Goal: Communication & Community: Connect with others

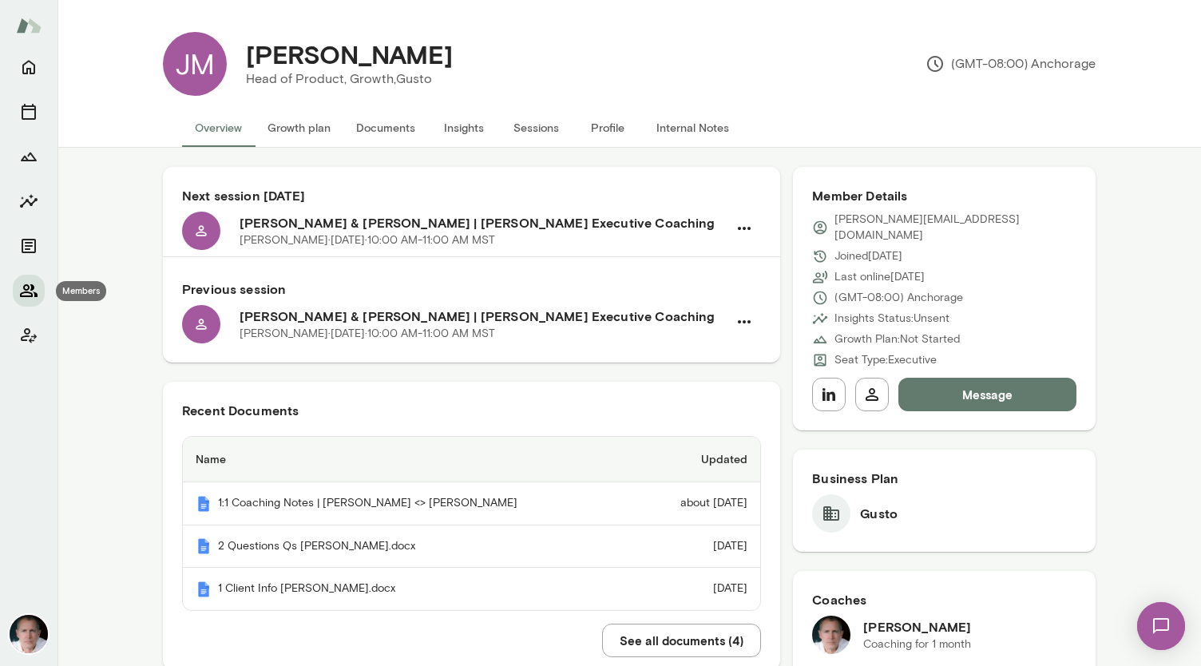
scroll to position [597, 0]
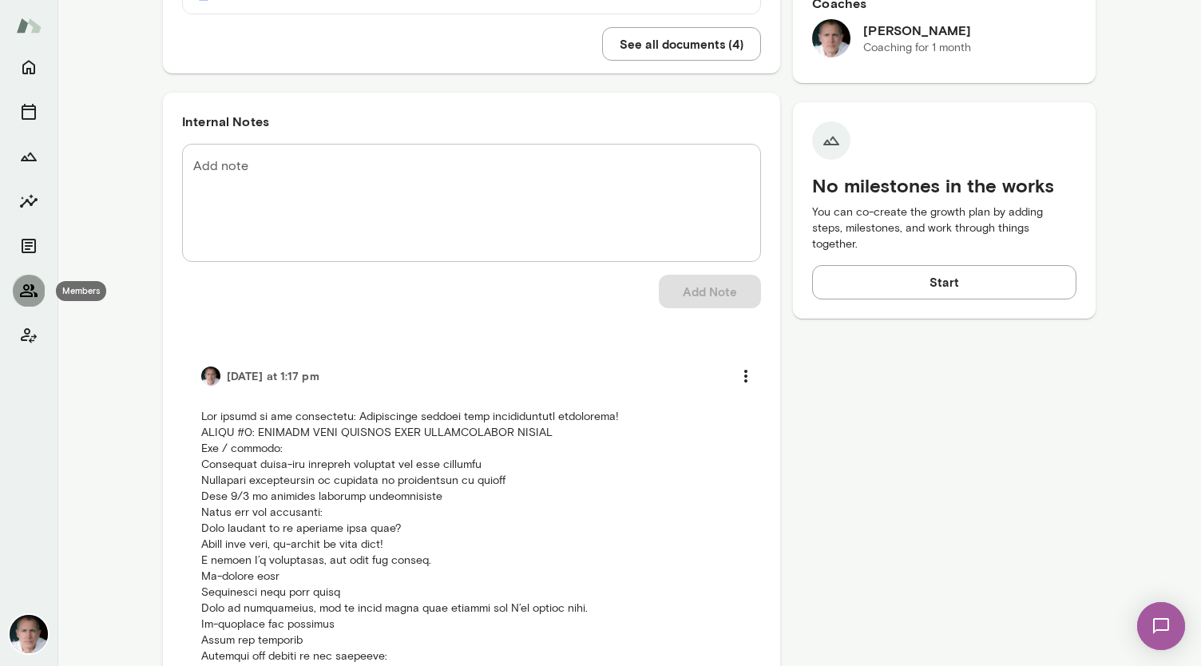
click at [29, 290] on icon "Members" at bounding box center [28, 290] width 19 height 19
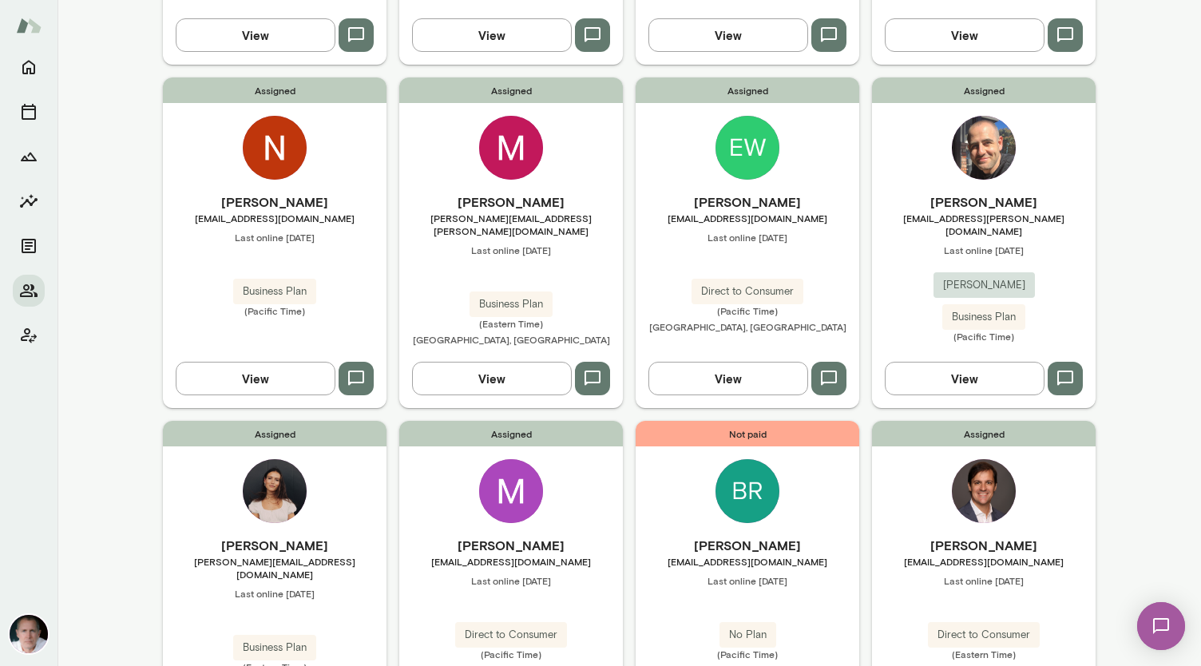
scroll to position [778, 0]
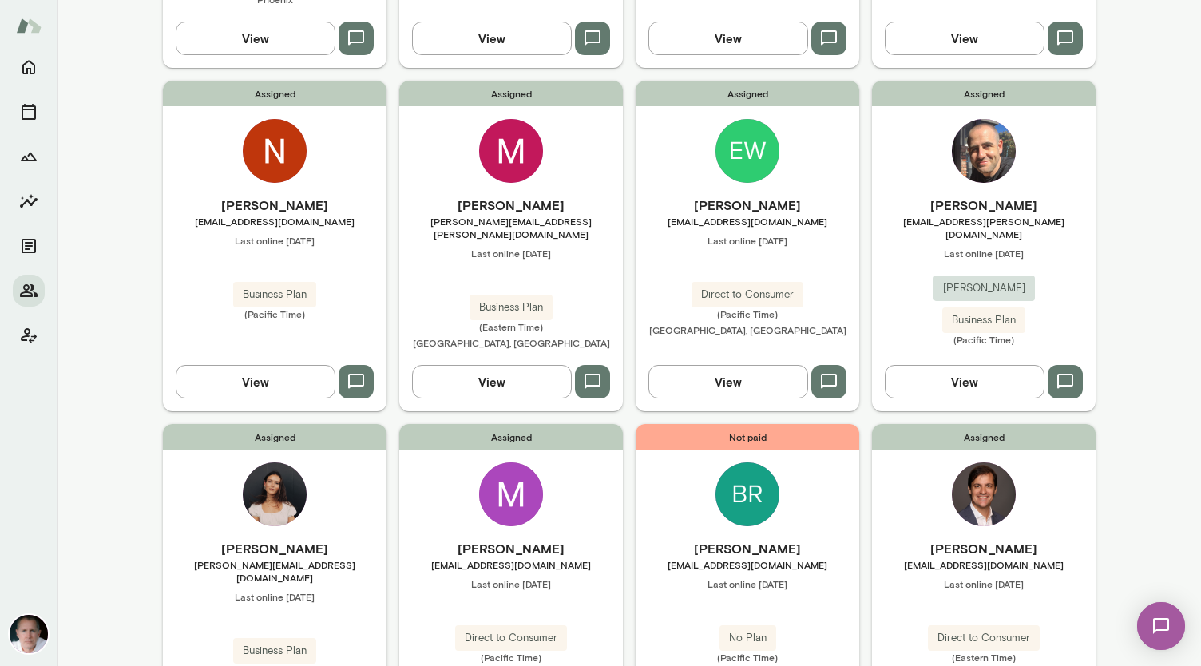
click at [500, 121] on img at bounding box center [511, 151] width 64 height 64
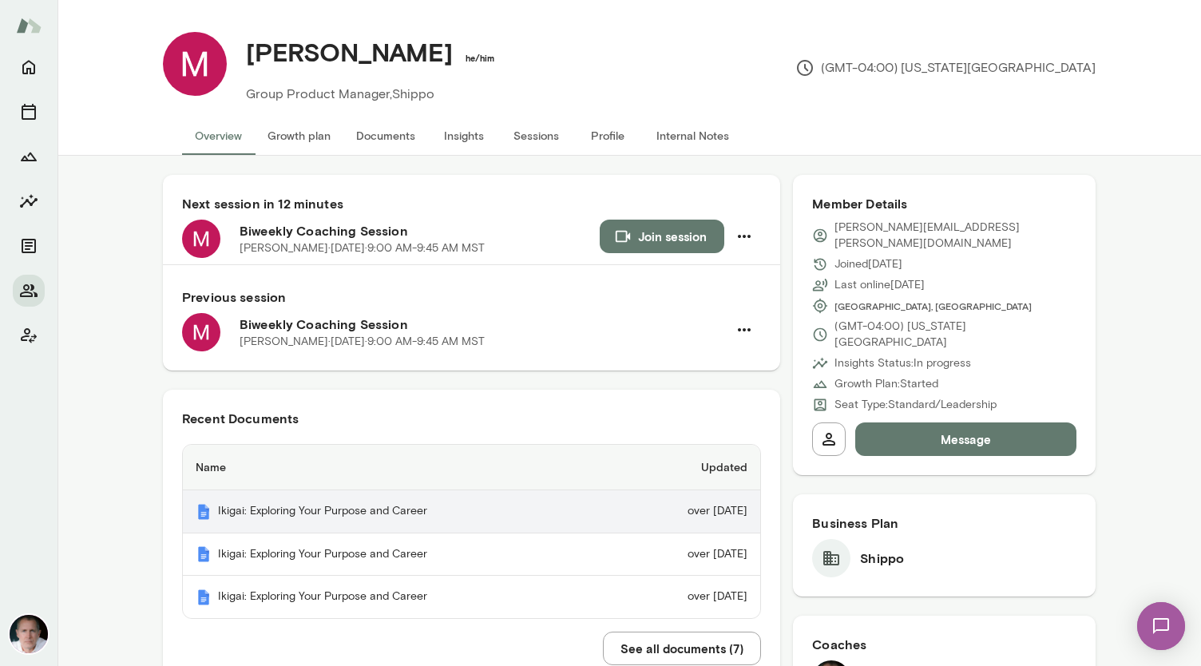
scroll to position [153, 0]
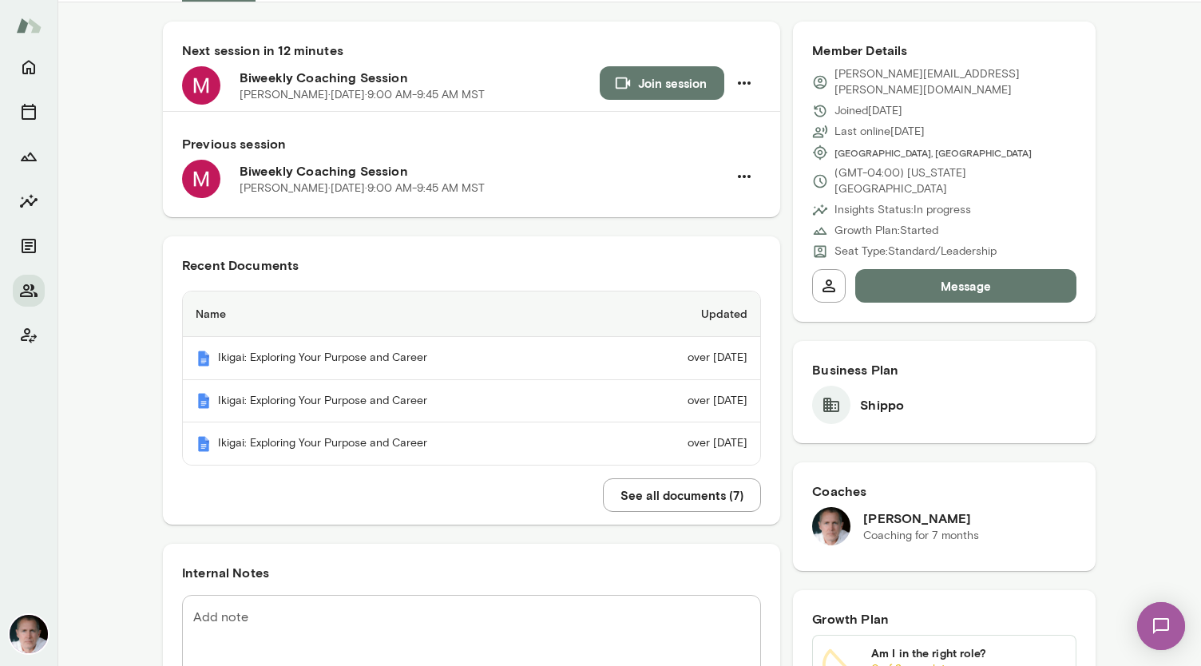
click at [649, 478] on button "See all documents ( 7 )" at bounding box center [682, 495] width 158 height 34
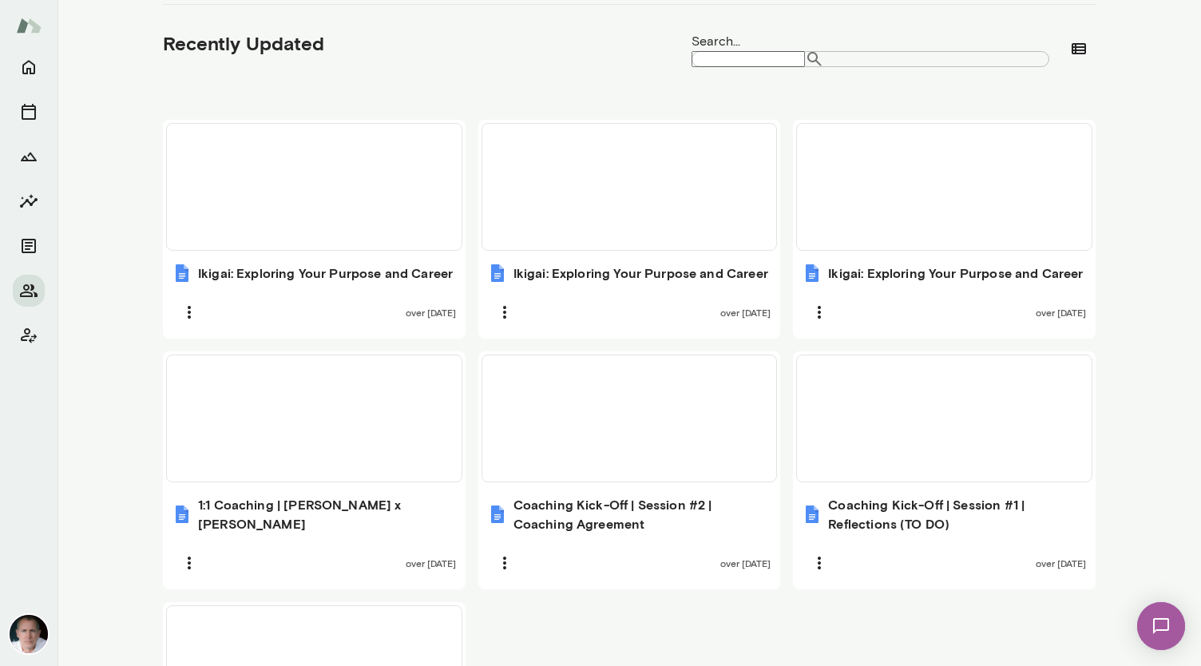
scroll to position [625, 0]
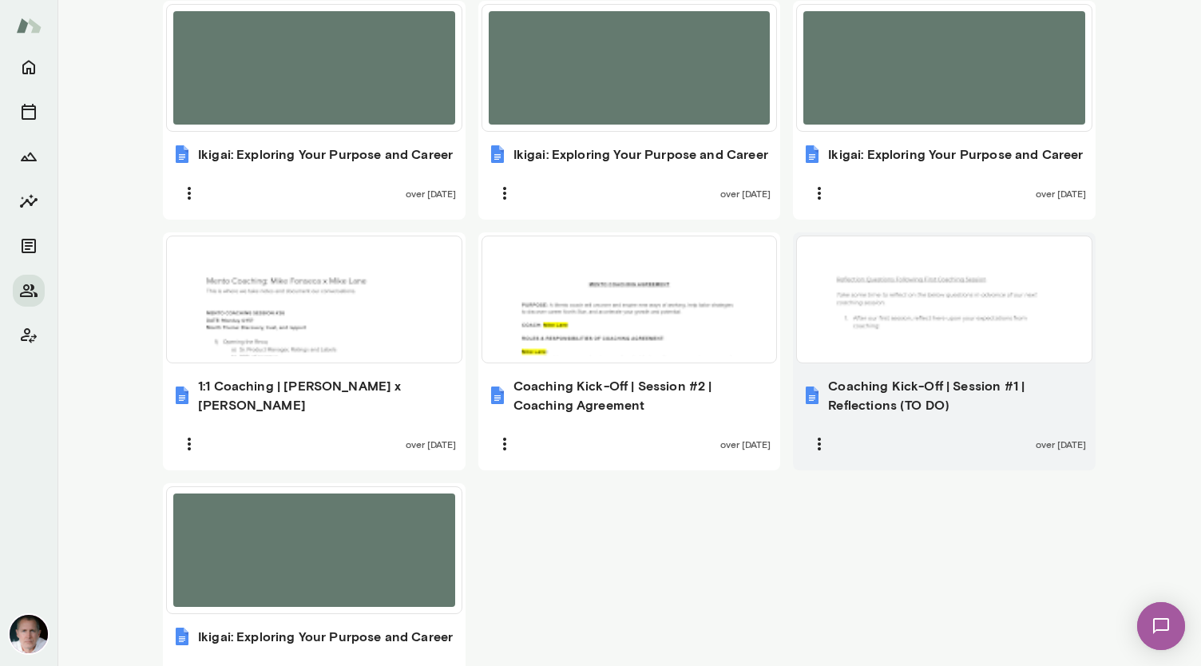
click at [895, 320] on div at bounding box center [945, 299] width 282 height 113
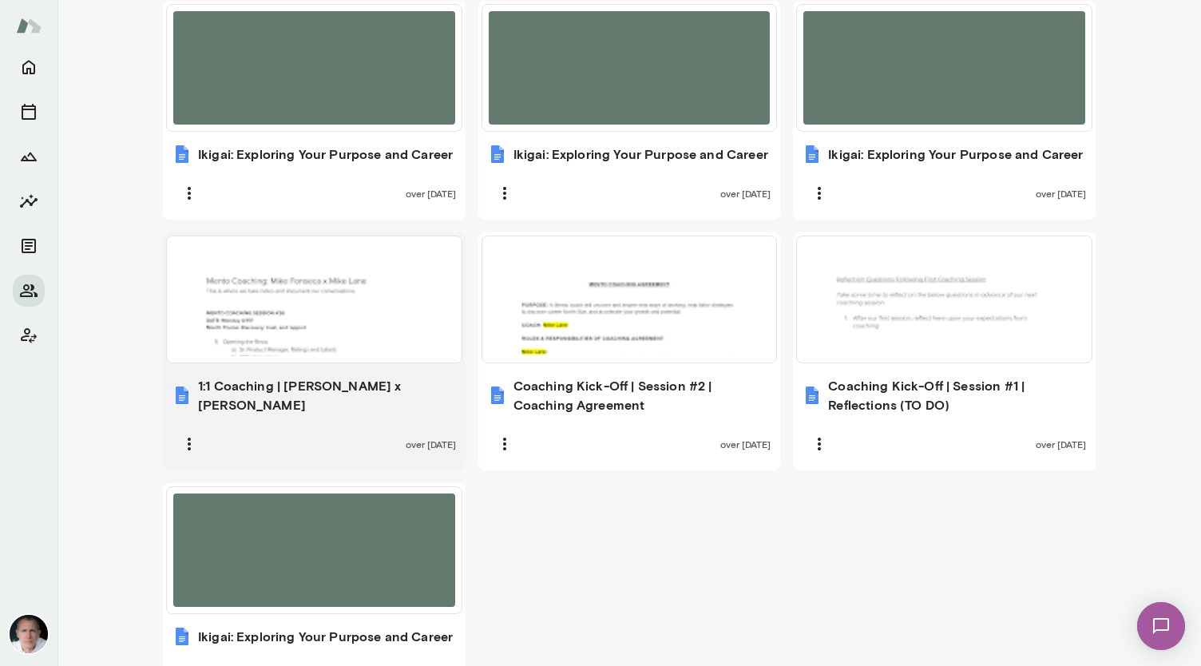
click at [323, 273] on div at bounding box center [314, 299] width 282 height 113
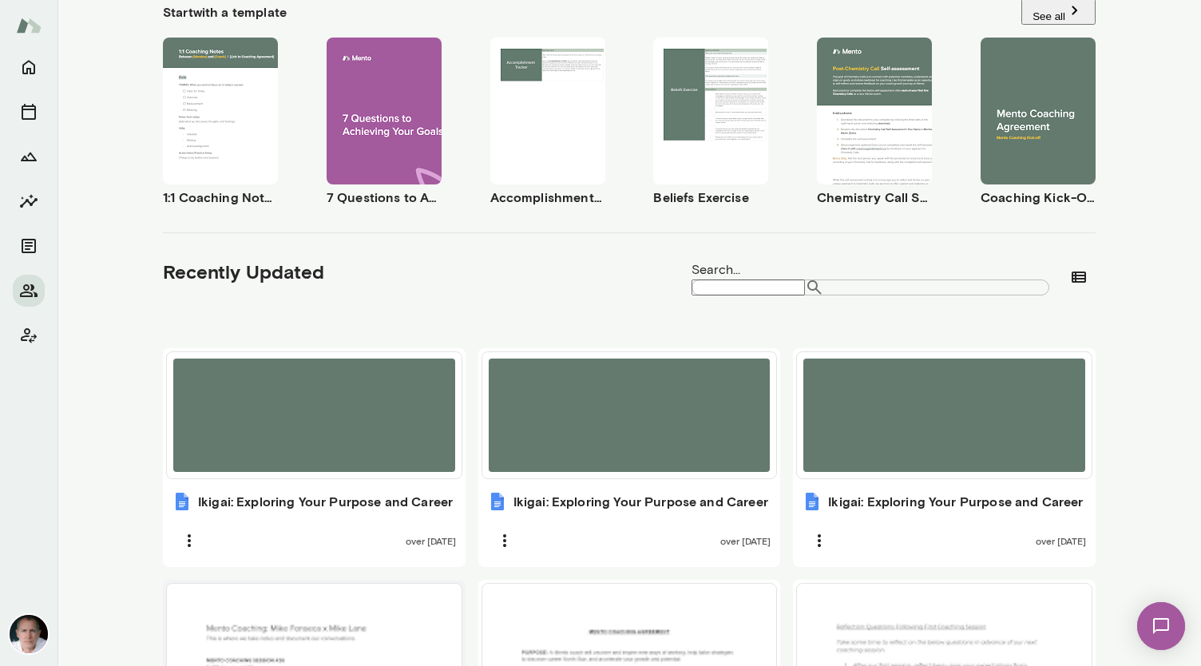
scroll to position [0, 0]
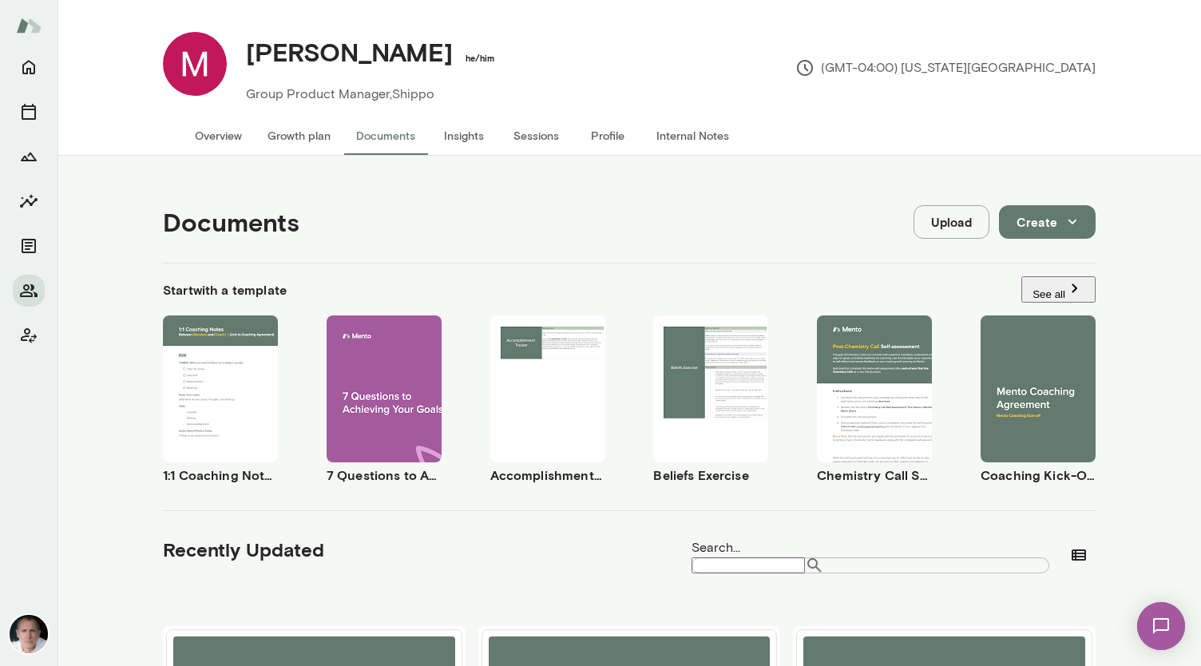
click at [204, 127] on button "Overview" at bounding box center [218, 136] width 73 height 38
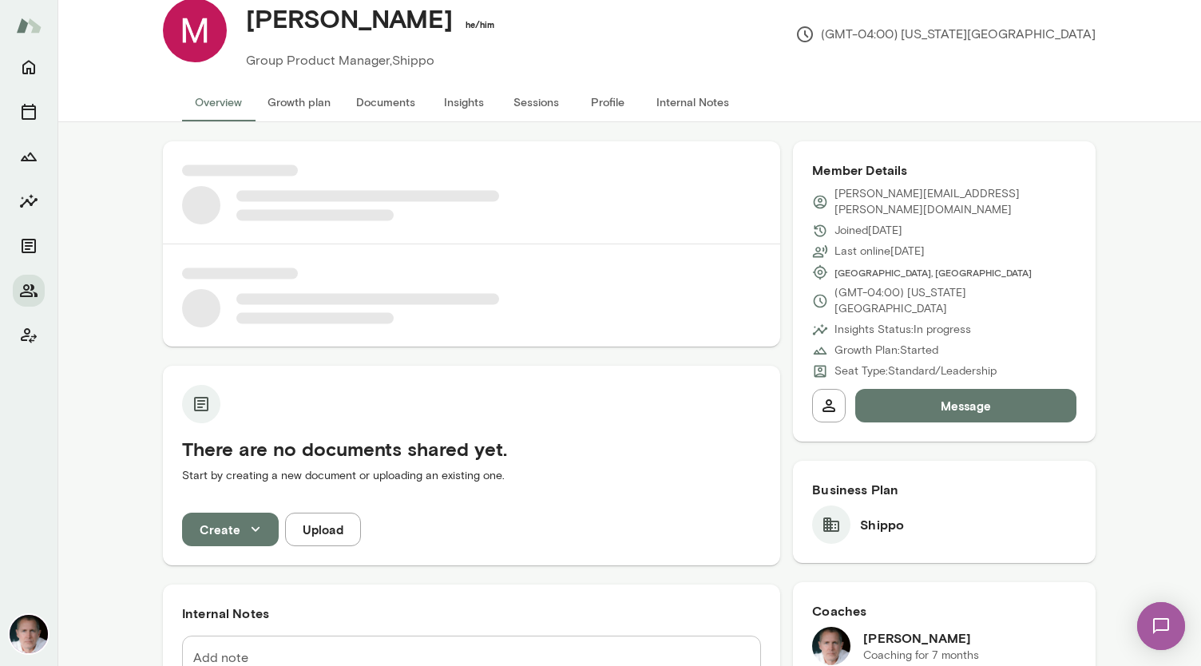
scroll to position [35, 0]
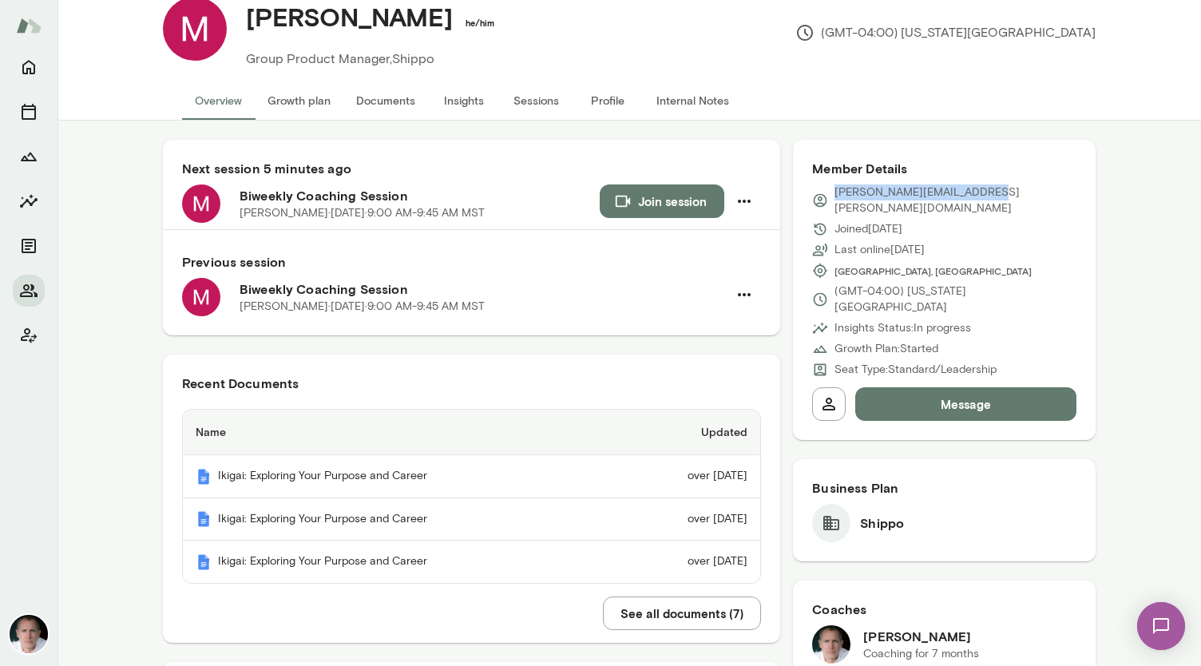
drag, startPoint x: 979, startPoint y: 183, endPoint x: 829, endPoint y: 192, distance: 150.4
click at [829, 192] on div "[PERSON_NAME][EMAIL_ADDRESS][PERSON_NAME][DOMAIN_NAME]" at bounding box center [944, 201] width 264 height 32
copy p "[PERSON_NAME][EMAIL_ADDRESS][PERSON_NAME][DOMAIN_NAME]"
click at [1163, 618] on img at bounding box center [1161, 625] width 65 height 65
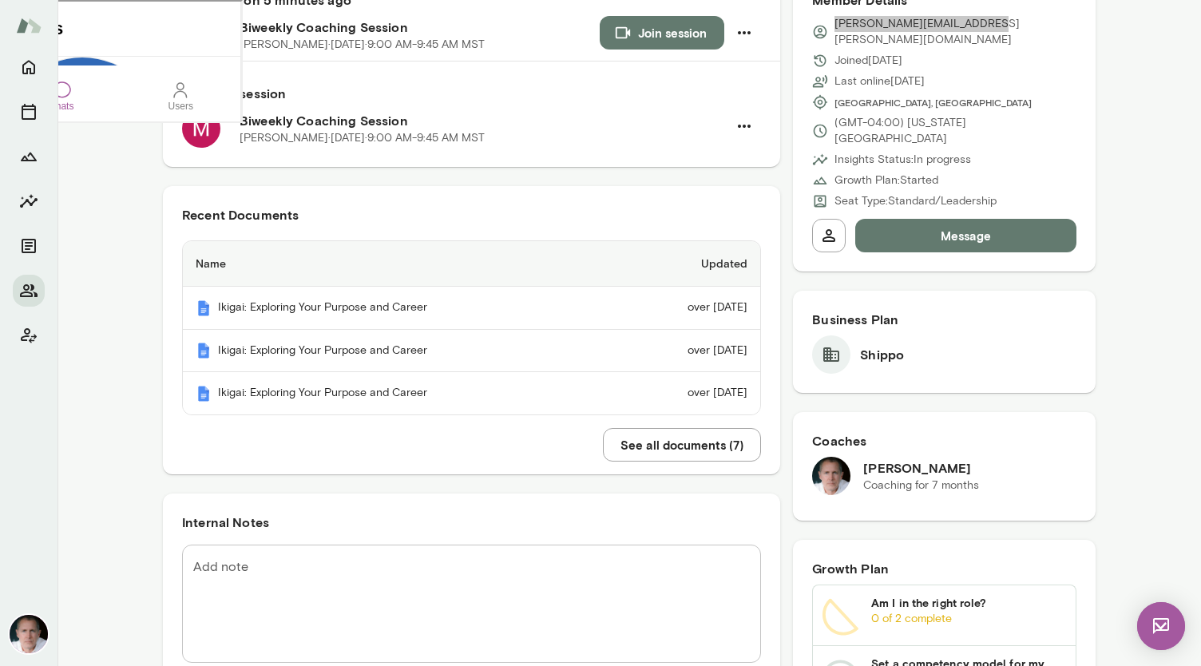
scroll to position [205, 0]
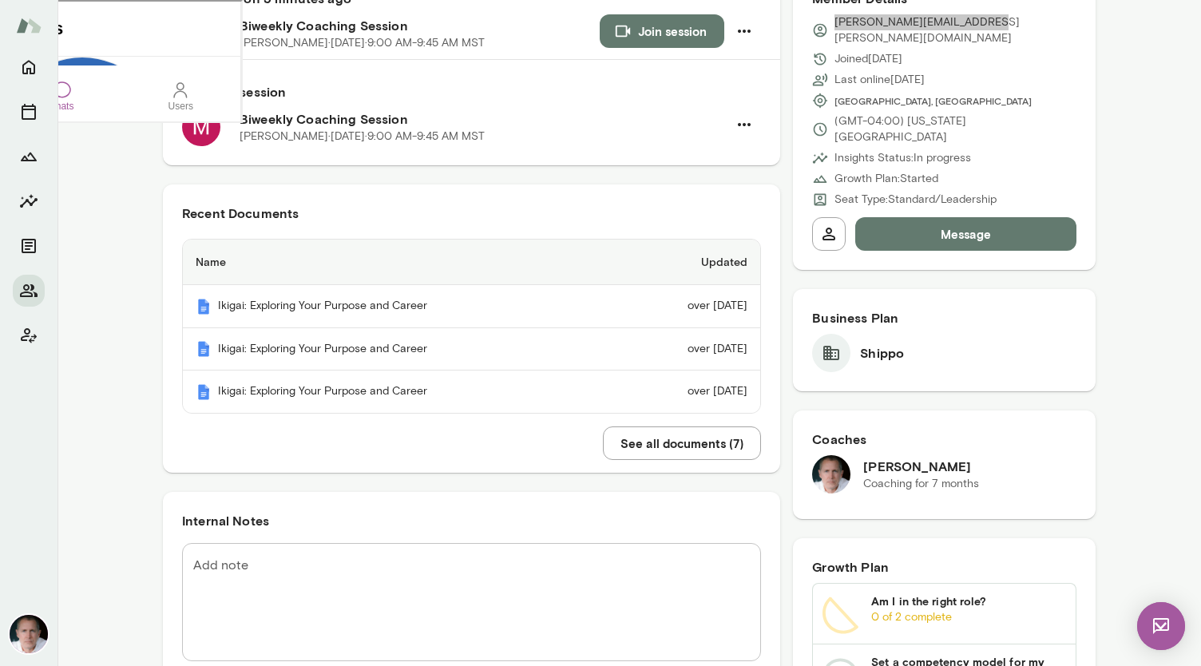
click at [189, 98] on div at bounding box center [178, 88] width 19 height 19
click at [74, 22] on input "text" at bounding box center [53, 15] width 86 height 14
type input "*"
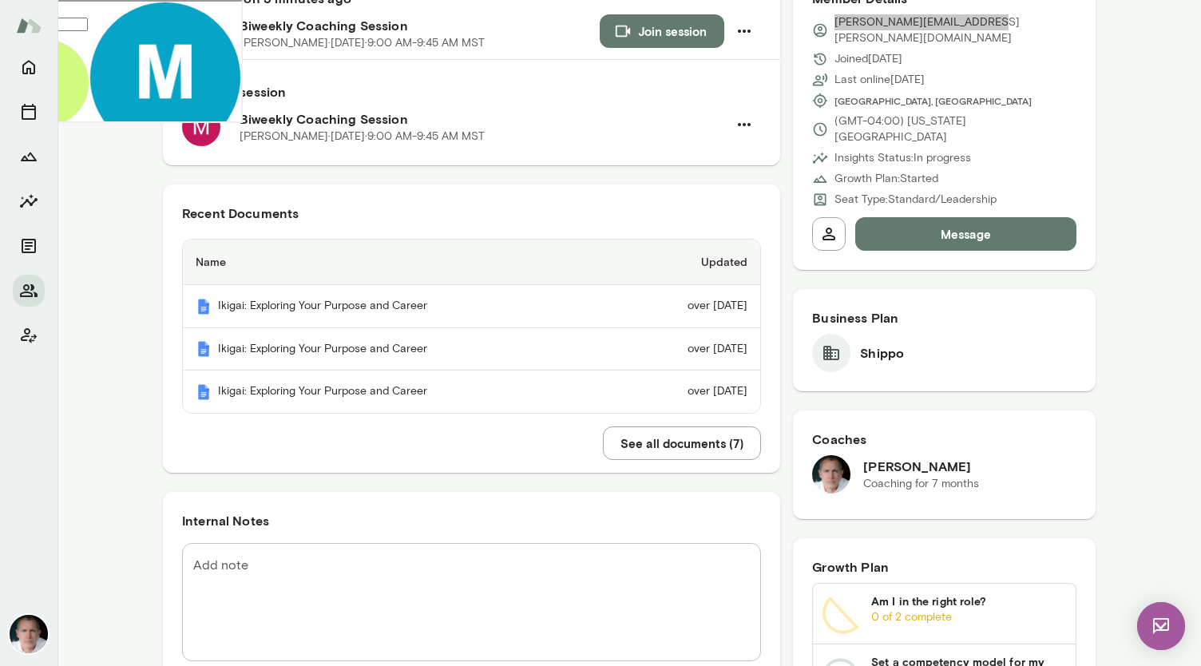
scroll to position [597, 0]
click at [1165, 625] on img at bounding box center [1161, 626] width 48 height 48
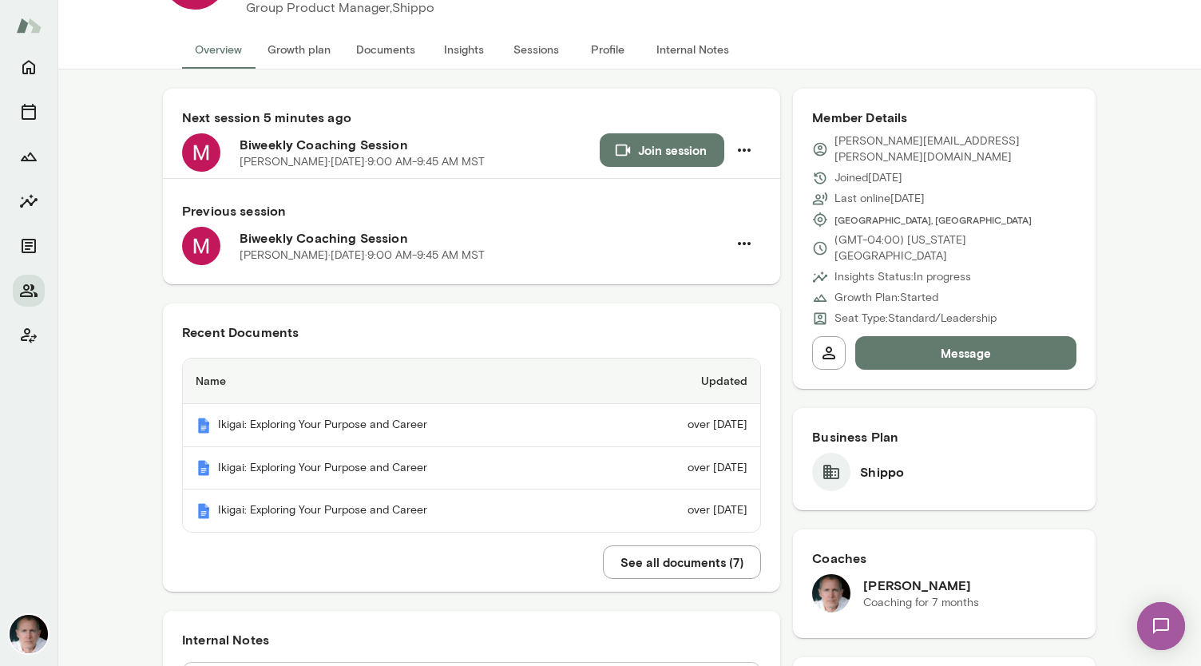
scroll to position [93, 0]
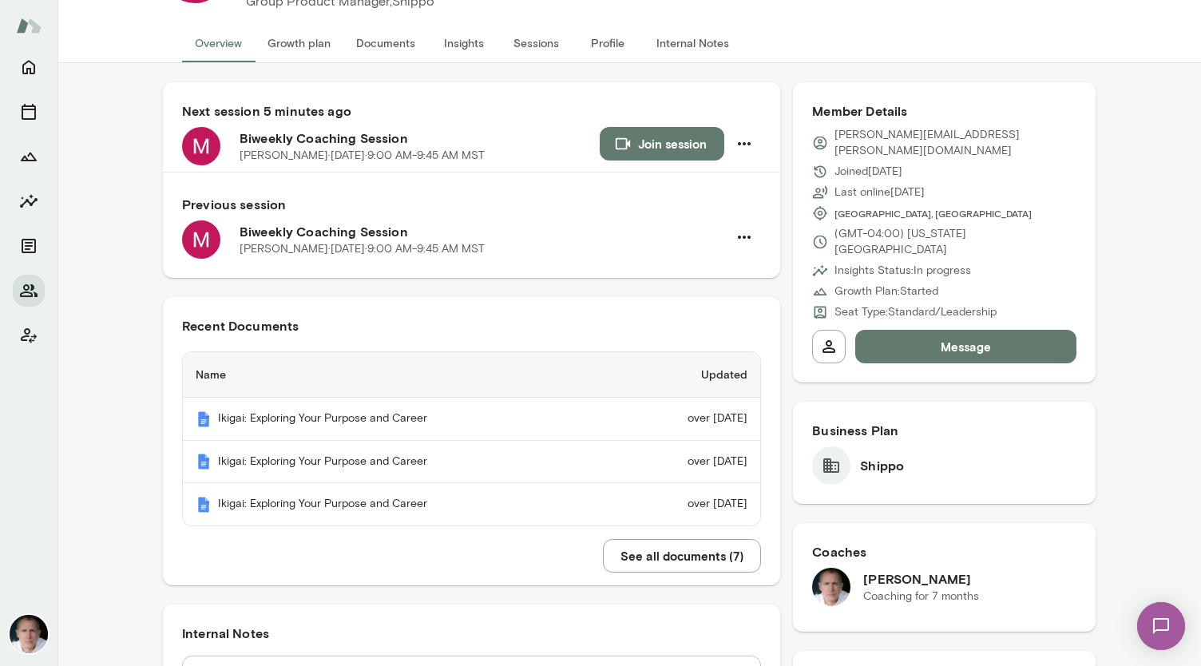
click at [890, 330] on button "Message" at bounding box center [965, 347] width 221 height 34
paste div
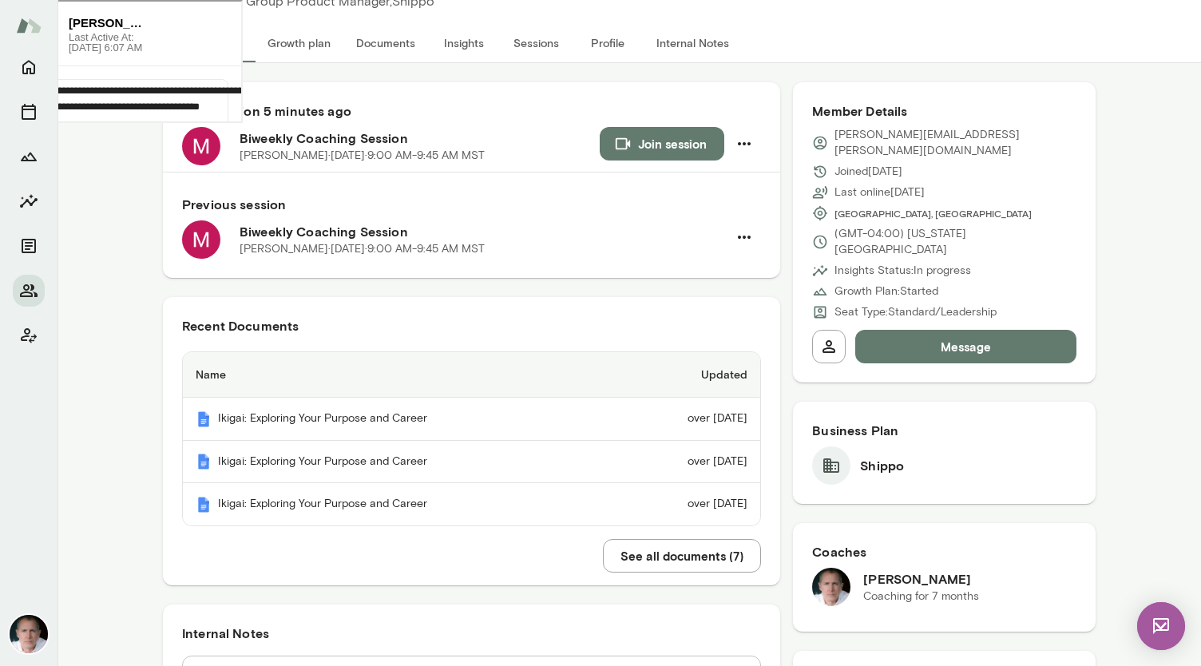
click at [213, 175] on icon at bounding box center [213, 175] width 0 height 0
drag, startPoint x: 1164, startPoint y: 628, endPoint x: 2139, endPoint y: 995, distance: 1042.2
click at [1164, 628] on img at bounding box center [1161, 626] width 48 height 48
